Goal: Information Seeking & Learning: Learn about a topic

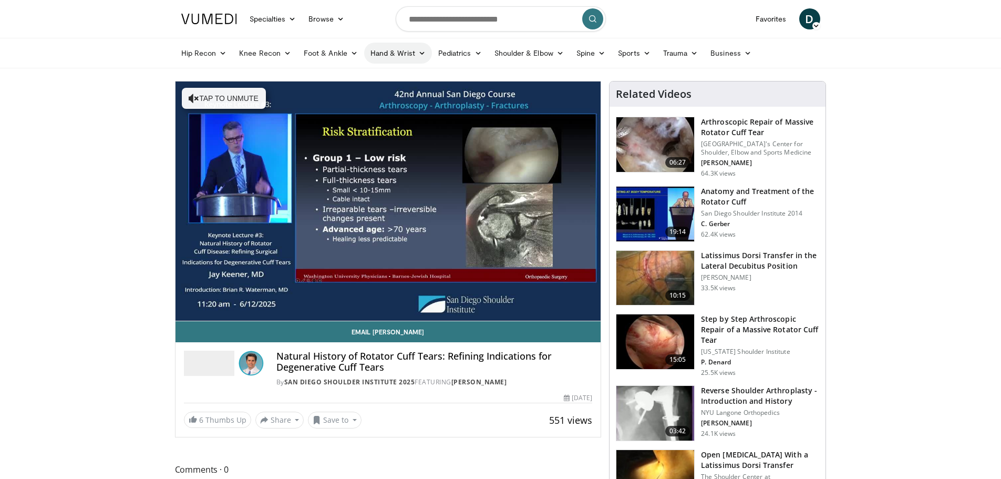
click at [402, 59] on link "Hand & Wrist" at bounding box center [398, 53] width 68 height 21
click at [387, 77] on link "Hand" at bounding box center [427, 77] width 125 height 17
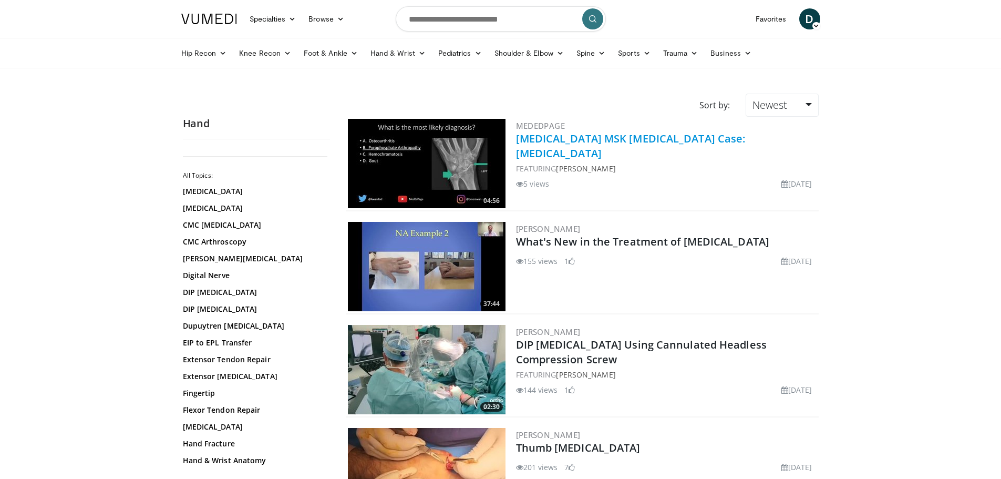
click at [618, 136] on link "Musculoskeletal MSK Radiology Case: Pyrophosphate Arthropathy" at bounding box center [631, 145] width 230 height 29
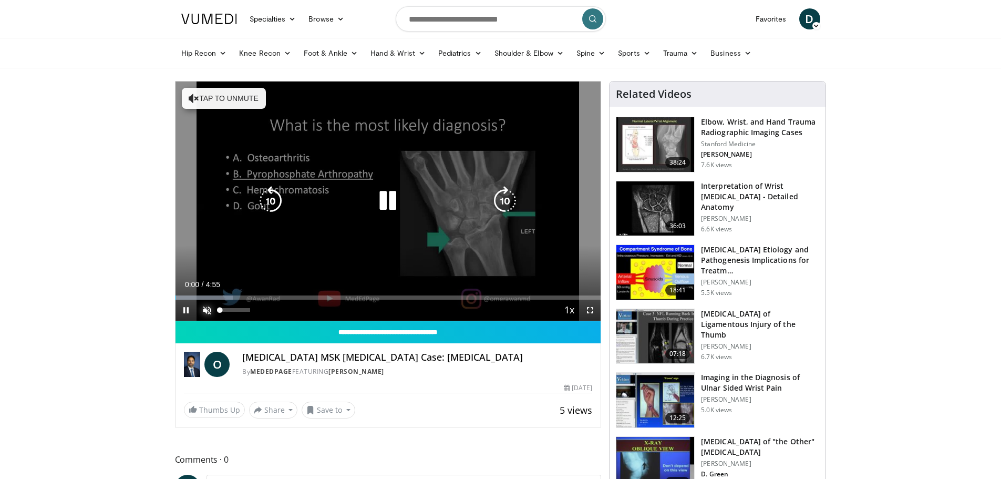
drag, startPoint x: 204, startPoint y: 305, endPoint x: 212, endPoint y: 314, distance: 12.7
click at [204, 305] on span "Video Player" at bounding box center [207, 310] width 21 height 21
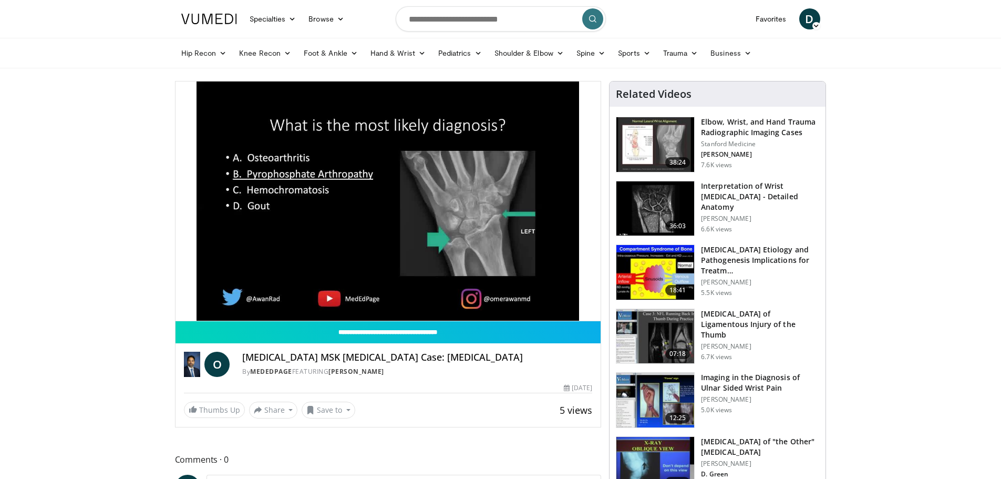
click at [738, 188] on h3 "Interpretation of Wrist [MEDICAL_DATA] - Detailed Anatomy" at bounding box center [760, 197] width 118 height 32
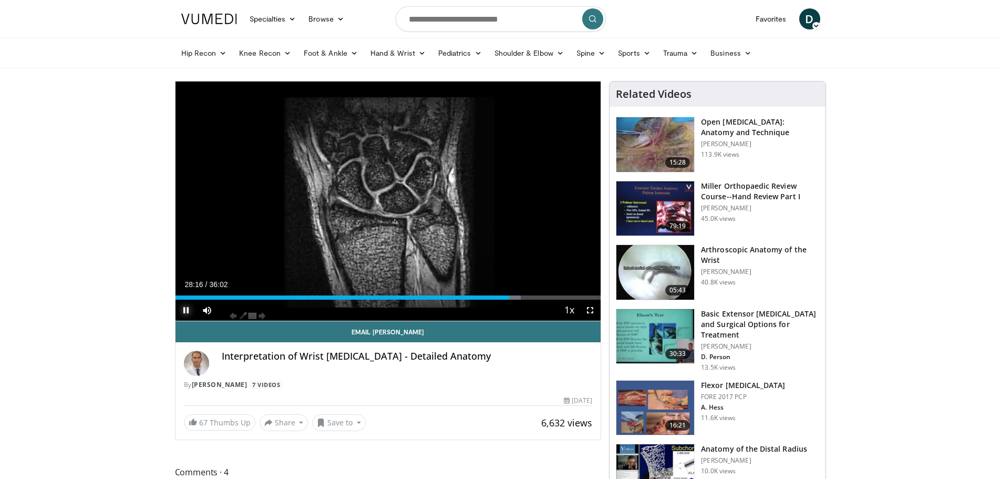
click at [192, 310] on span "Video Player" at bounding box center [185, 310] width 21 height 21
